Goal: Book appointment/travel/reservation

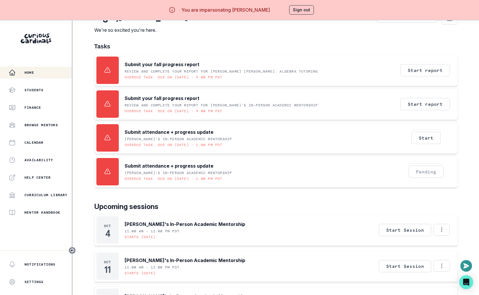
scroll to position [4, 0]
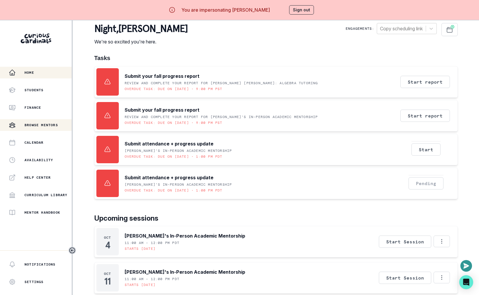
click at [51, 124] on p "Browse Mentors" at bounding box center [40, 125] width 33 height 5
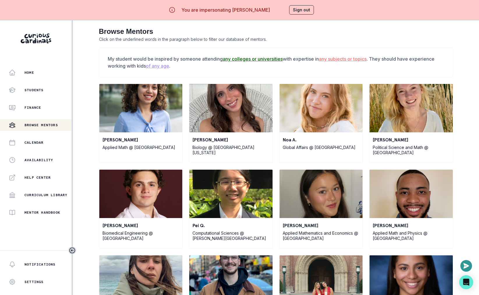
click at [260, 57] on u "any colleges or universities" at bounding box center [253, 59] width 60 height 6
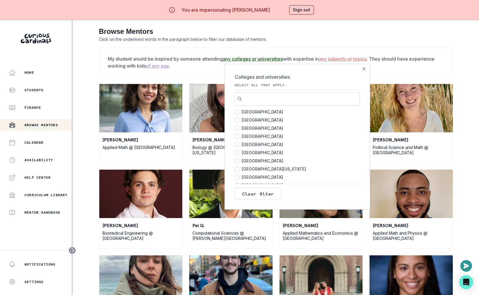
click at [253, 112] on span "[GEOGRAPHIC_DATA]" at bounding box center [262, 112] width 41 height 8
click at [239, 112] on input "[GEOGRAPHIC_DATA] 150" at bounding box center [237, 111] width 5 height 5
checkbox input "true"
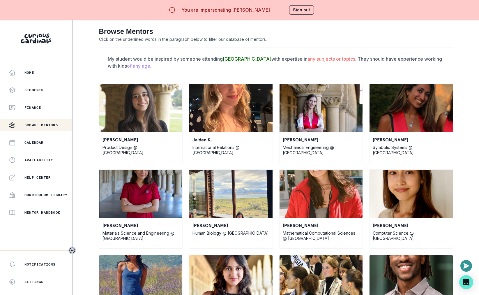
click at [406, 59] on p "My student would be inspired by someone attending [GEOGRAPHIC_DATA] Colleges an…" at bounding box center [276, 62] width 337 height 14
click at [48, 143] on div "Calendar" at bounding box center [40, 142] width 63 height 7
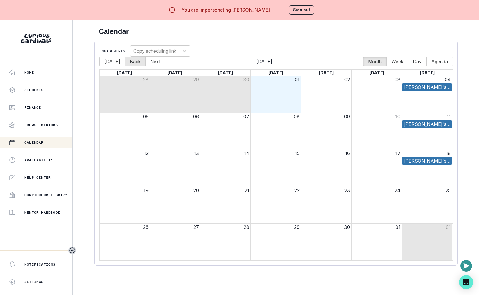
click at [125, 64] on button "Back" at bounding box center [135, 61] width 21 height 10
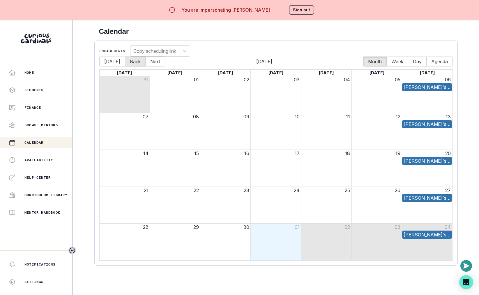
click at [125, 64] on button "Back" at bounding box center [135, 61] width 21 height 10
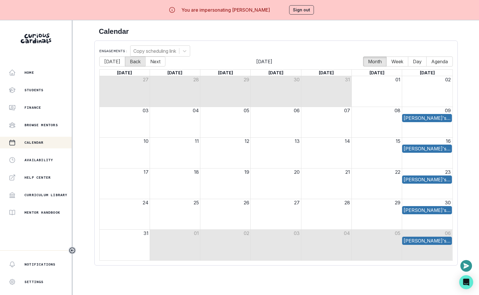
click at [125, 64] on button "Back" at bounding box center [135, 61] width 21 height 10
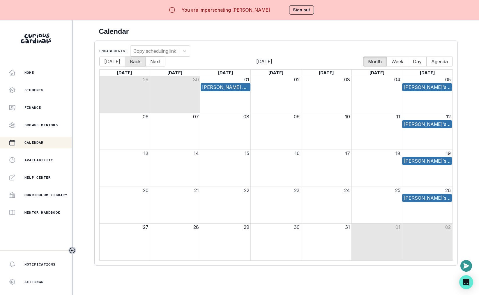
click at [125, 64] on button "Back" at bounding box center [135, 61] width 21 height 10
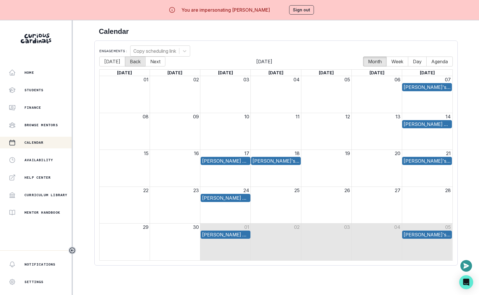
click at [125, 64] on button "Back" at bounding box center [135, 61] width 21 height 10
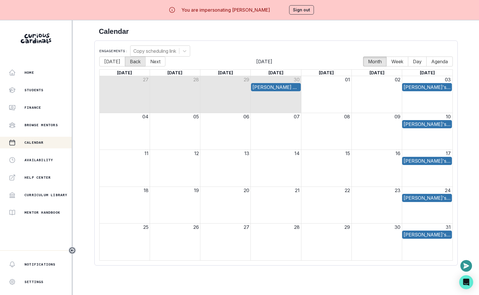
click at [125, 64] on button "Back" at bounding box center [135, 61] width 21 height 10
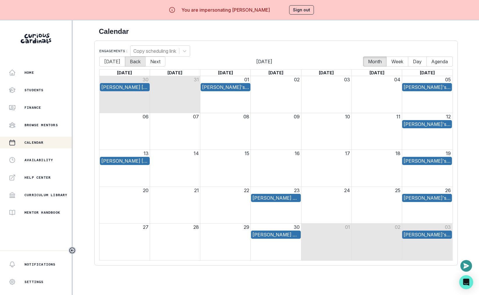
click at [125, 64] on button "Back" at bounding box center [135, 61] width 21 height 10
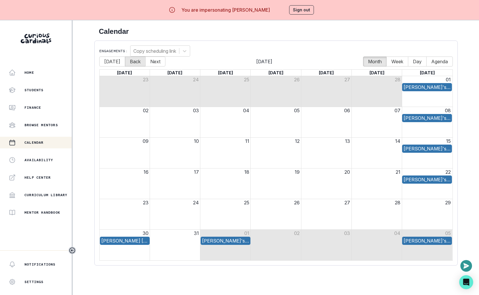
click at [125, 64] on button "Back" at bounding box center [135, 61] width 21 height 10
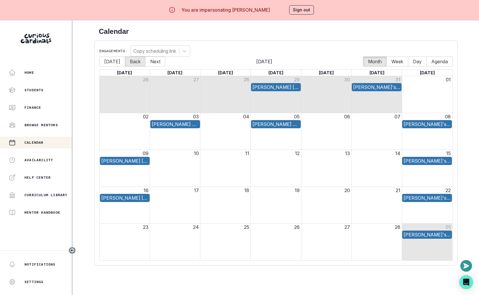
click at [125, 64] on button "Back" at bounding box center [135, 61] width 21 height 10
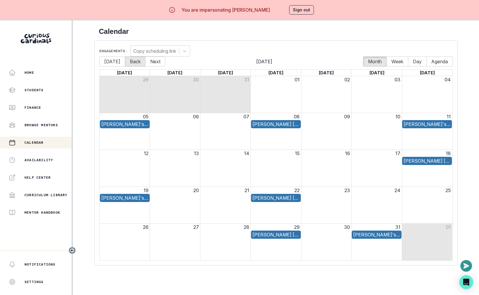
click at [125, 64] on button "Back" at bounding box center [135, 61] width 21 height 10
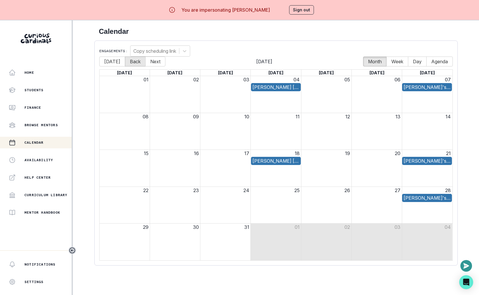
click at [125, 64] on button "Back" at bounding box center [135, 61] width 21 height 10
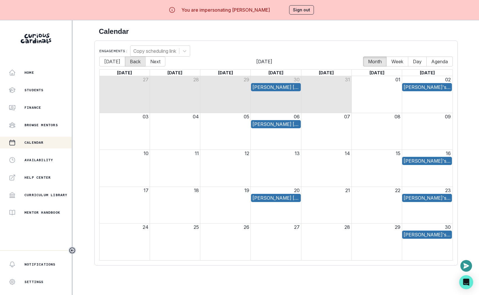
click at [125, 64] on button "Back" at bounding box center [135, 61] width 21 height 10
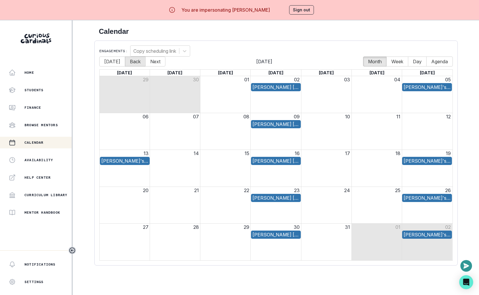
click at [125, 64] on button "Back" at bounding box center [135, 61] width 21 height 10
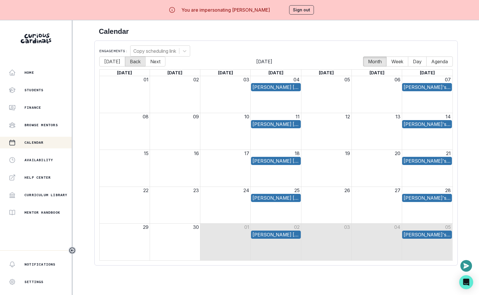
click at [125, 64] on button "Back" at bounding box center [135, 61] width 21 height 10
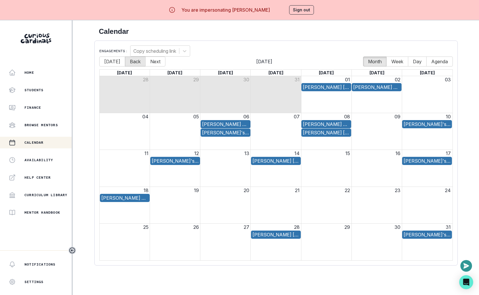
click at [125, 64] on button "Back" at bounding box center [135, 61] width 21 height 10
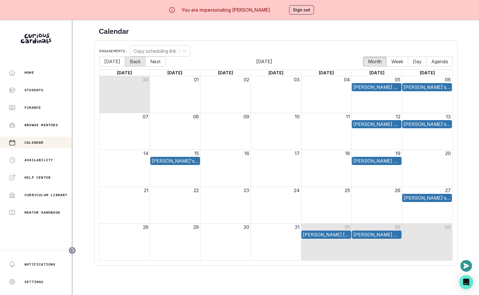
click at [125, 64] on button "Back" at bounding box center [135, 61] width 21 height 10
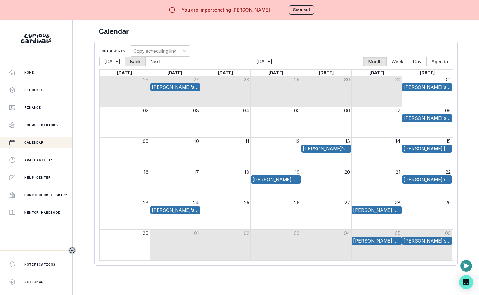
click at [125, 64] on button "Back" at bounding box center [135, 61] width 21 height 10
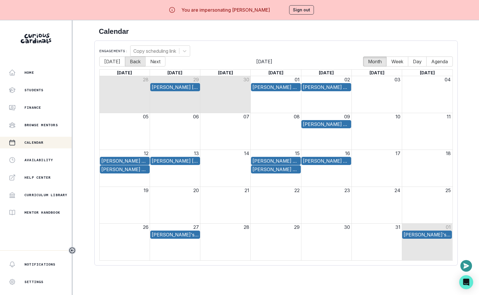
click at [125, 64] on button "Back" at bounding box center [135, 61] width 21 height 10
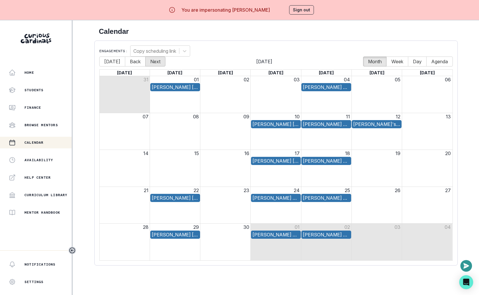
click at [159, 65] on button "Next" at bounding box center [155, 61] width 20 height 10
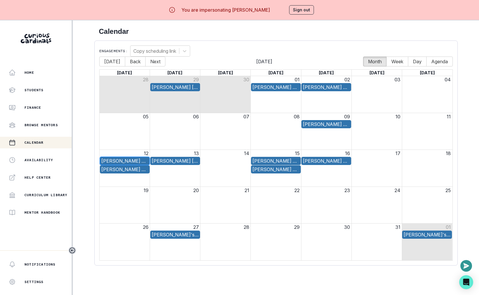
click at [135, 160] on div "[PERSON_NAME] Calculus Mentorship" at bounding box center [124, 160] width 47 height 7
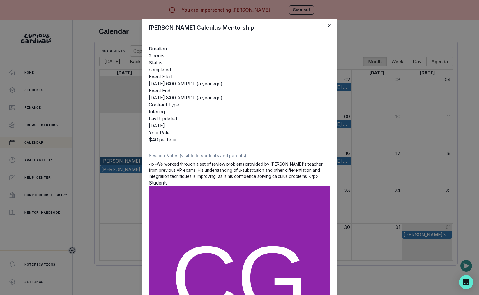
click at [125, 169] on div "[PERSON_NAME] Calculus Mentorship Duration 2 hours Status completed Event Start…" at bounding box center [239, 147] width 479 height 295
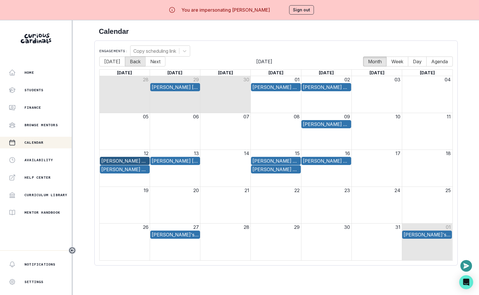
click at [131, 63] on button "Back" at bounding box center [135, 61] width 21 height 10
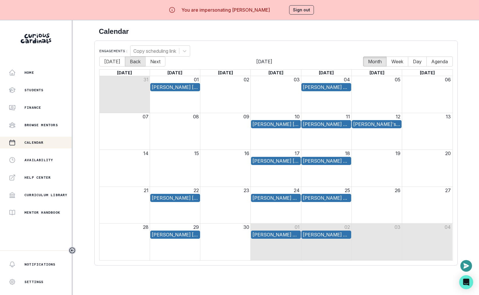
click at [131, 63] on button "Back" at bounding box center [135, 61] width 21 height 10
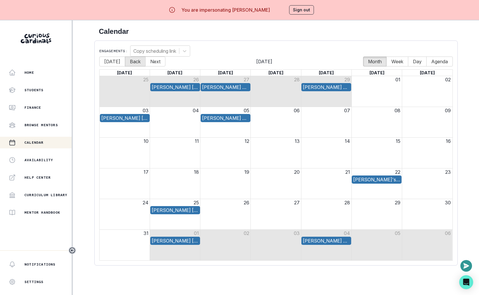
click at [131, 63] on button "Back" at bounding box center [135, 61] width 21 height 10
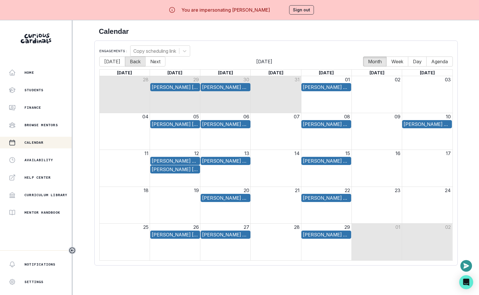
click at [131, 63] on button "Back" at bounding box center [135, 61] width 21 height 10
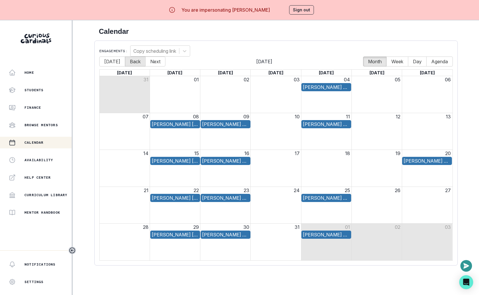
click at [131, 63] on button "Back" at bounding box center [135, 61] width 21 height 10
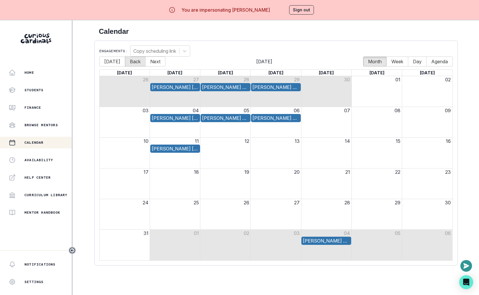
click at [131, 63] on button "Back" at bounding box center [135, 61] width 21 height 10
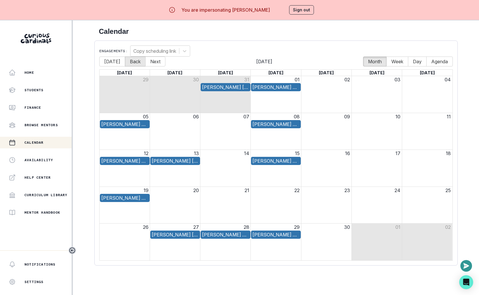
click at [131, 63] on button "Back" at bounding box center [135, 61] width 21 height 10
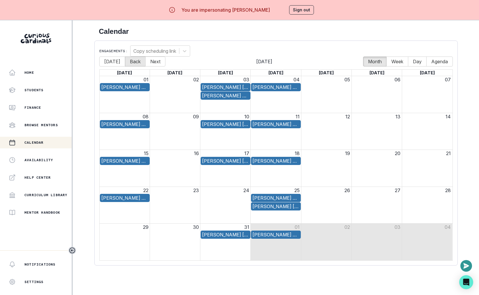
click at [131, 63] on button "Back" at bounding box center [135, 61] width 21 height 10
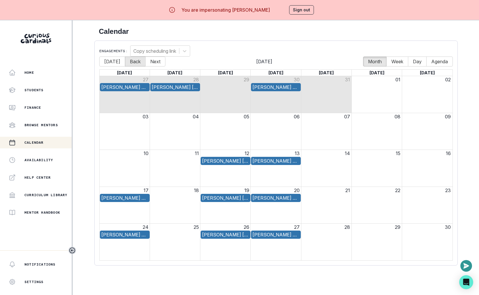
click at [131, 63] on button "Back" at bounding box center [135, 61] width 21 height 10
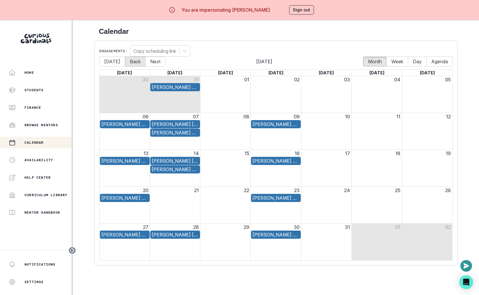
click at [131, 63] on button "Back" at bounding box center [135, 61] width 21 height 10
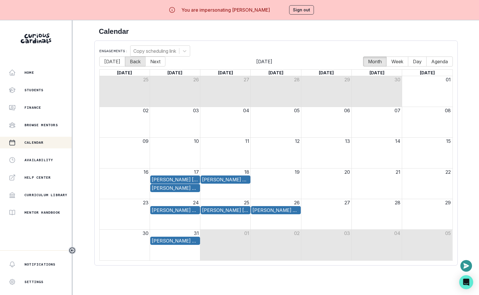
click at [131, 63] on button "Back" at bounding box center [135, 61] width 21 height 10
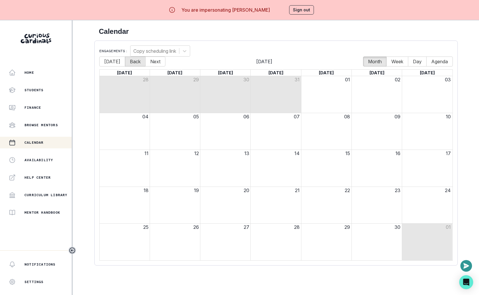
click at [131, 63] on button "Back" at bounding box center [135, 61] width 21 height 10
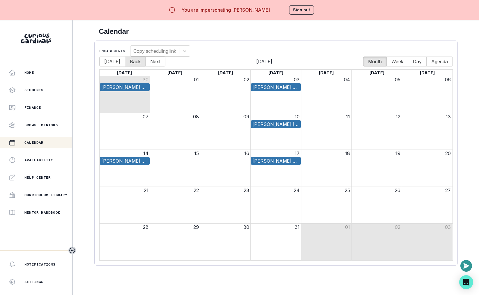
click at [131, 63] on button "Back" at bounding box center [135, 61] width 21 height 10
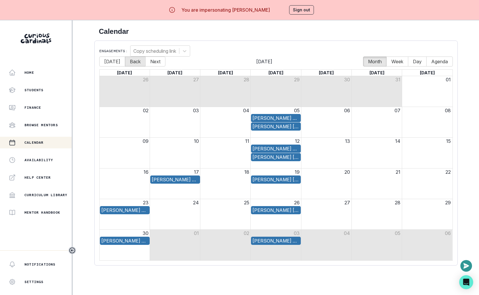
click at [131, 63] on button "Back" at bounding box center [135, 61] width 21 height 10
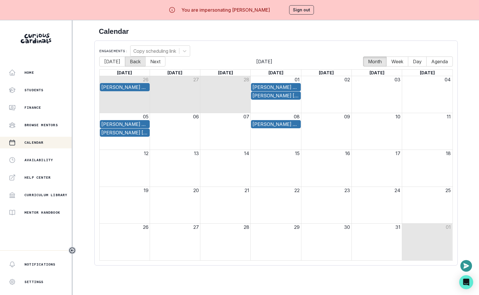
click at [131, 63] on button "Back" at bounding box center [135, 61] width 21 height 10
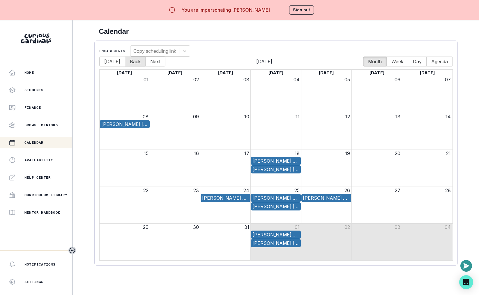
click at [131, 63] on button "Back" at bounding box center [135, 61] width 21 height 10
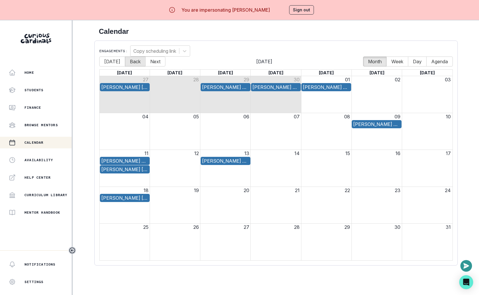
click at [131, 63] on button "Back" at bounding box center [135, 61] width 21 height 10
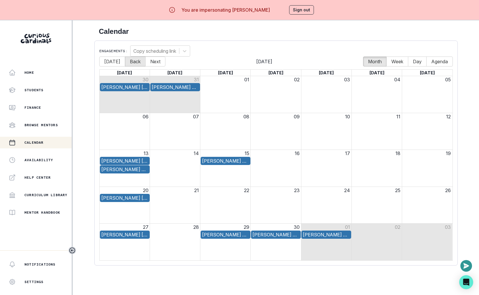
click at [131, 63] on button "Back" at bounding box center [135, 61] width 21 height 10
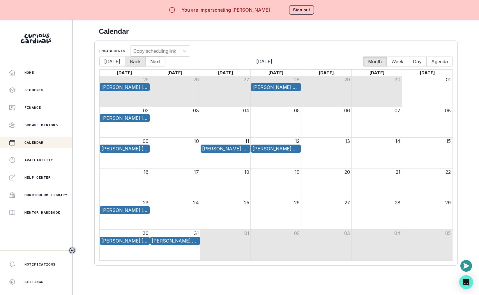
click at [131, 63] on button "Back" at bounding box center [135, 61] width 21 height 10
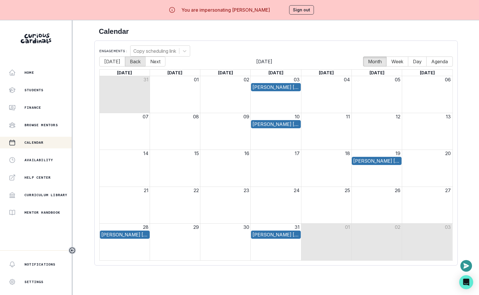
click at [131, 63] on button "Back" at bounding box center [135, 61] width 21 height 10
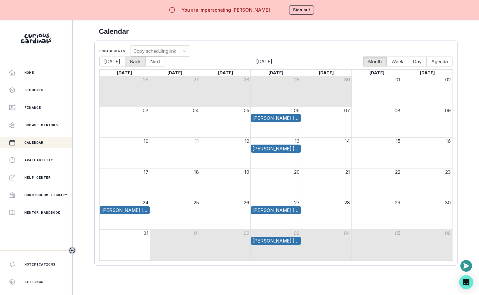
click at [131, 63] on button "Back" at bounding box center [135, 61] width 21 height 10
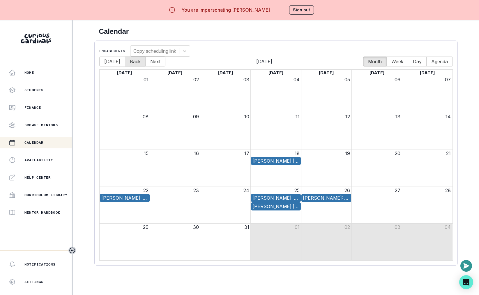
click at [131, 63] on button "Back" at bounding box center [135, 61] width 21 height 10
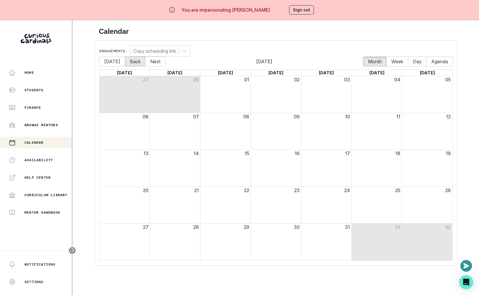
click at [131, 63] on button "Back" at bounding box center [135, 61] width 21 height 10
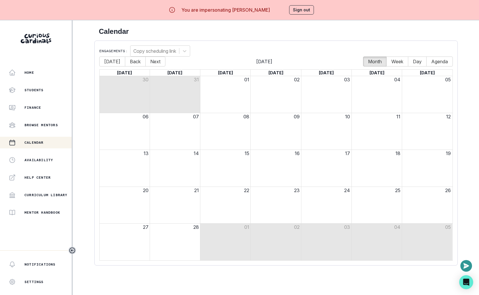
click at [307, 7] on button "Sign out" at bounding box center [301, 9] width 25 height 9
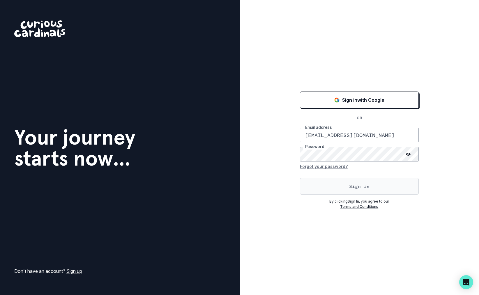
click at [326, 190] on button "Sign in" at bounding box center [359, 186] width 119 height 17
